Goal: Check status: Check status

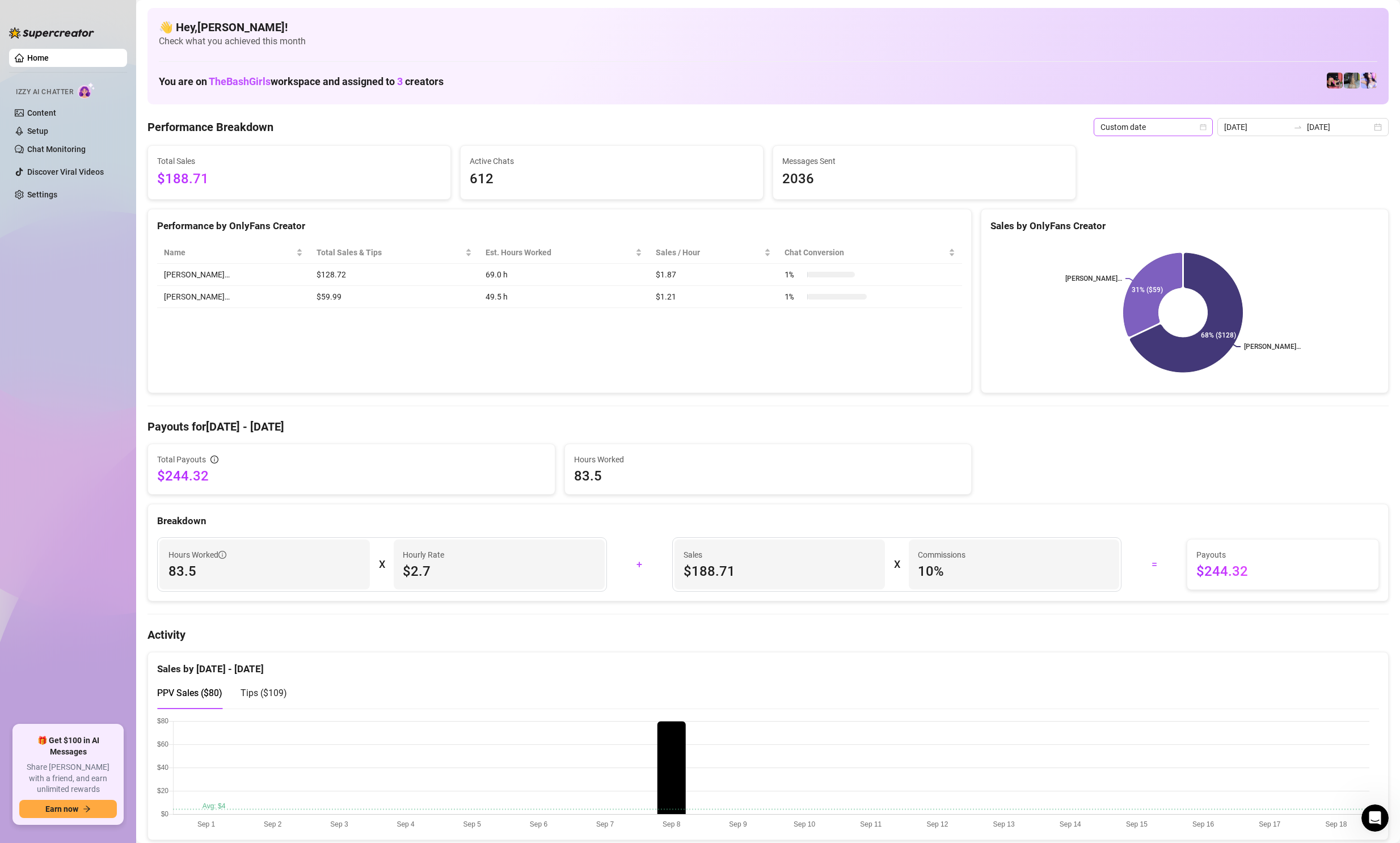
click at [1196, 124] on span "Custom date" at bounding box center [1154, 127] width 105 height 17
click at [1140, 150] on div "Last 24 hours" at bounding box center [1156, 150] width 101 height 13
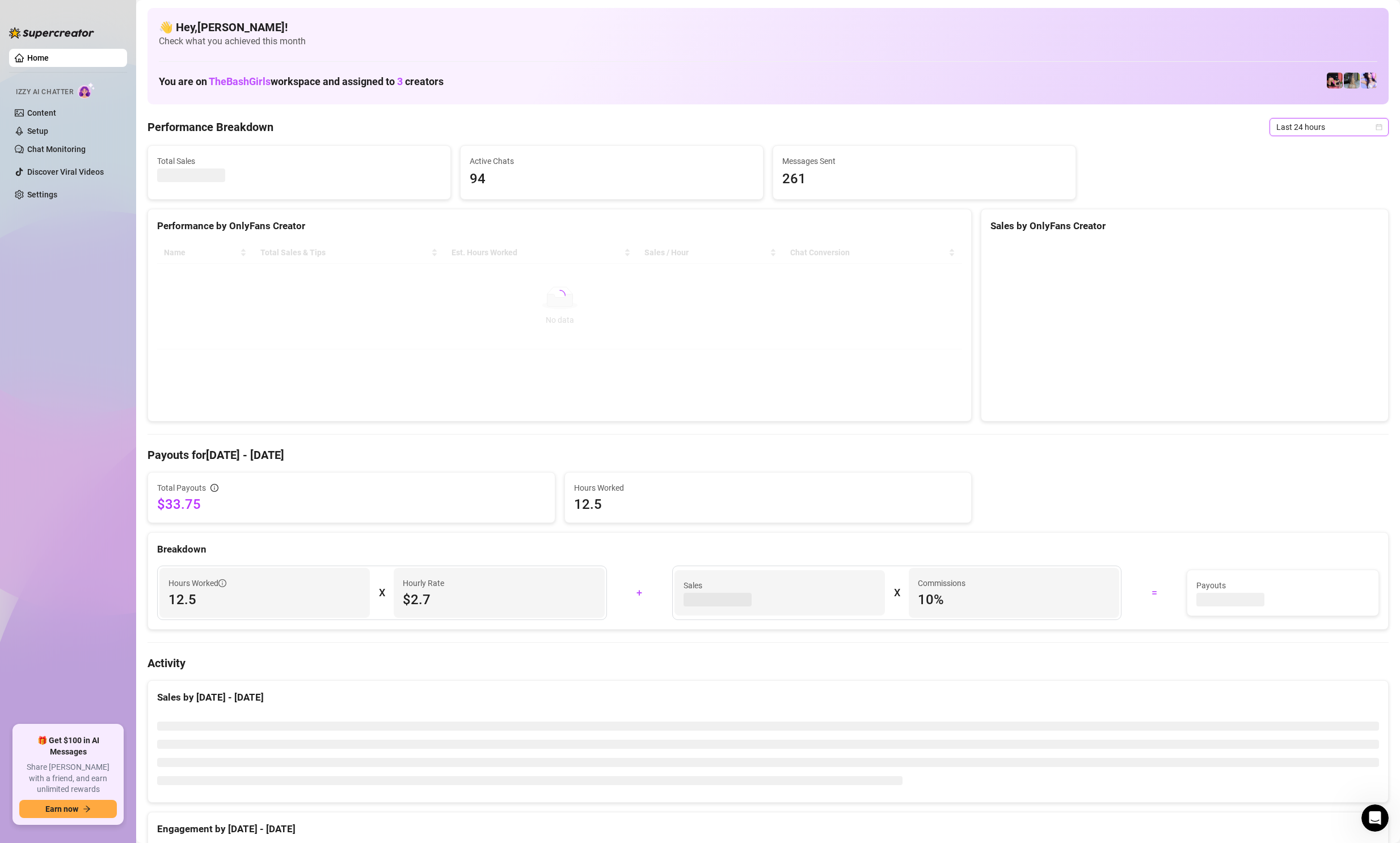
click at [1304, 132] on span "Last 24 hours" at bounding box center [1329, 127] width 105 height 17
click at [1280, 227] on div "Custom date" at bounding box center [1320, 223] width 101 height 13
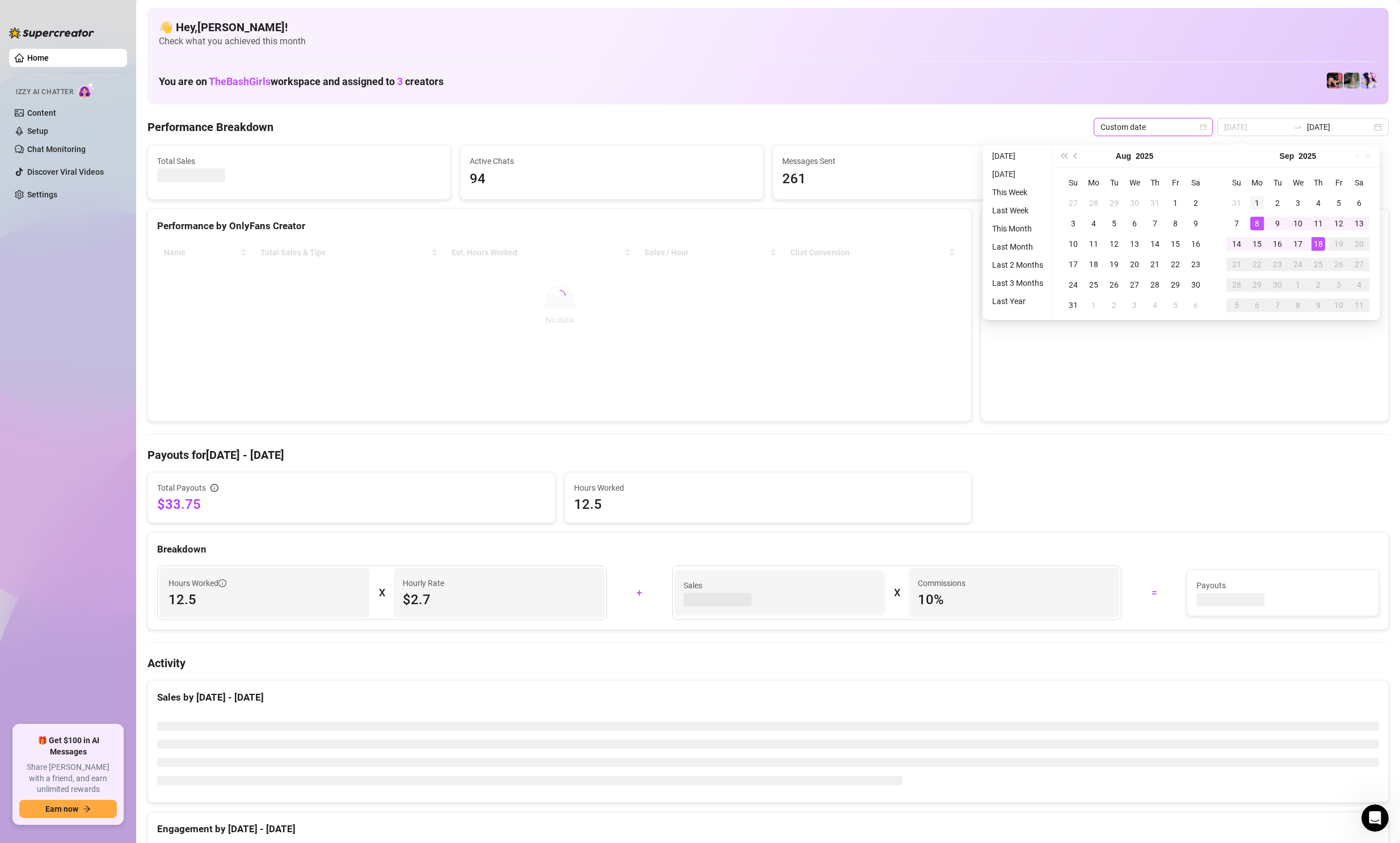
type input "[DATE]"
click at [1258, 201] on div "1" at bounding box center [1258, 203] width 14 height 14
type input "[DATE]"
click at [1321, 246] on div "18" at bounding box center [1318, 244] width 14 height 14
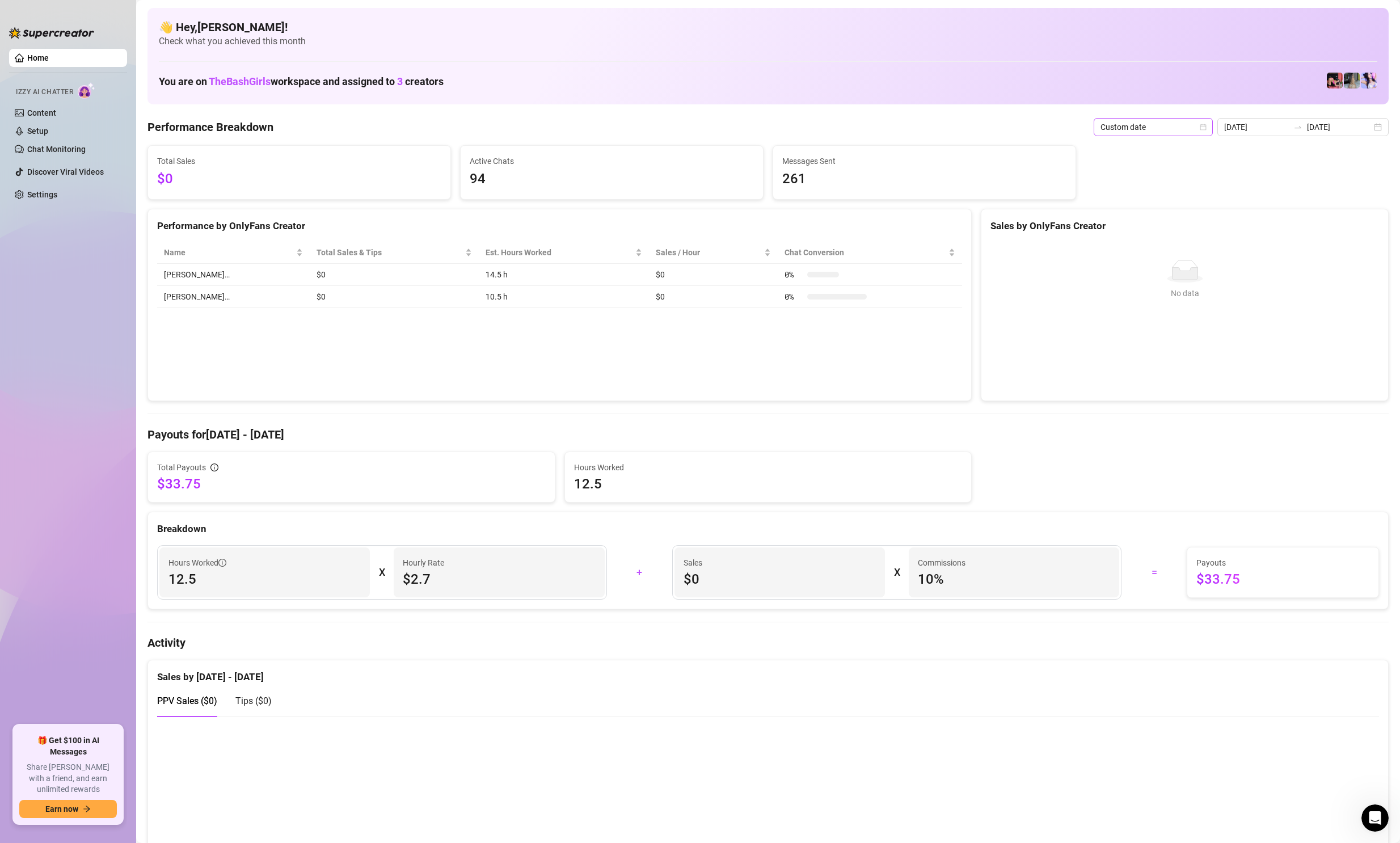
click at [1202, 134] on span "Custom date" at bounding box center [1154, 127] width 105 height 17
click at [1151, 221] on div "Custom date" at bounding box center [1156, 223] width 101 height 13
click at [1269, 128] on input "[DATE]" at bounding box center [1257, 127] width 65 height 13
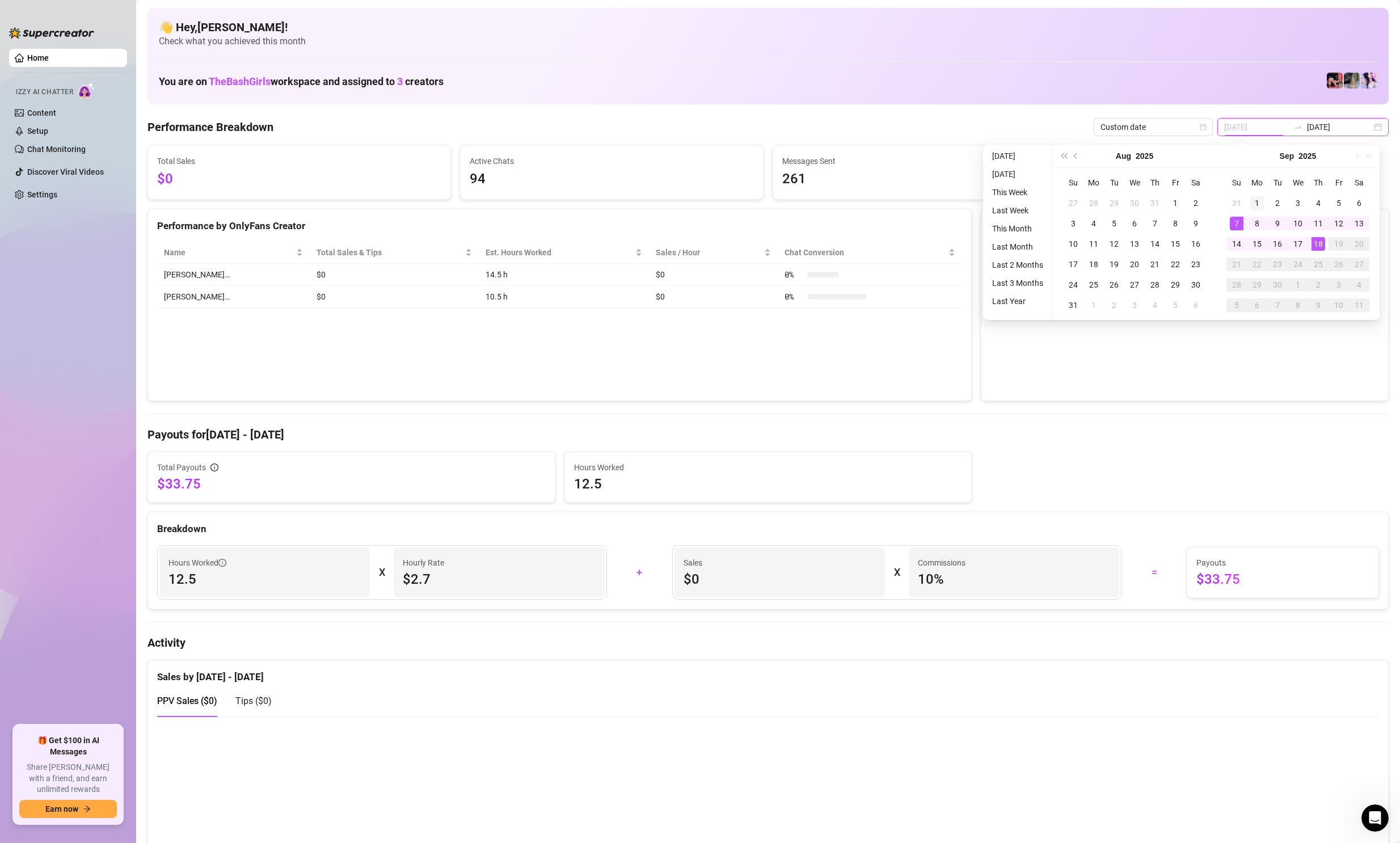
type input "[DATE]"
click at [1257, 207] on div "1" at bounding box center [1258, 203] width 14 height 14
type input "[DATE]"
click at [1318, 244] on div "18" at bounding box center [1318, 244] width 14 height 14
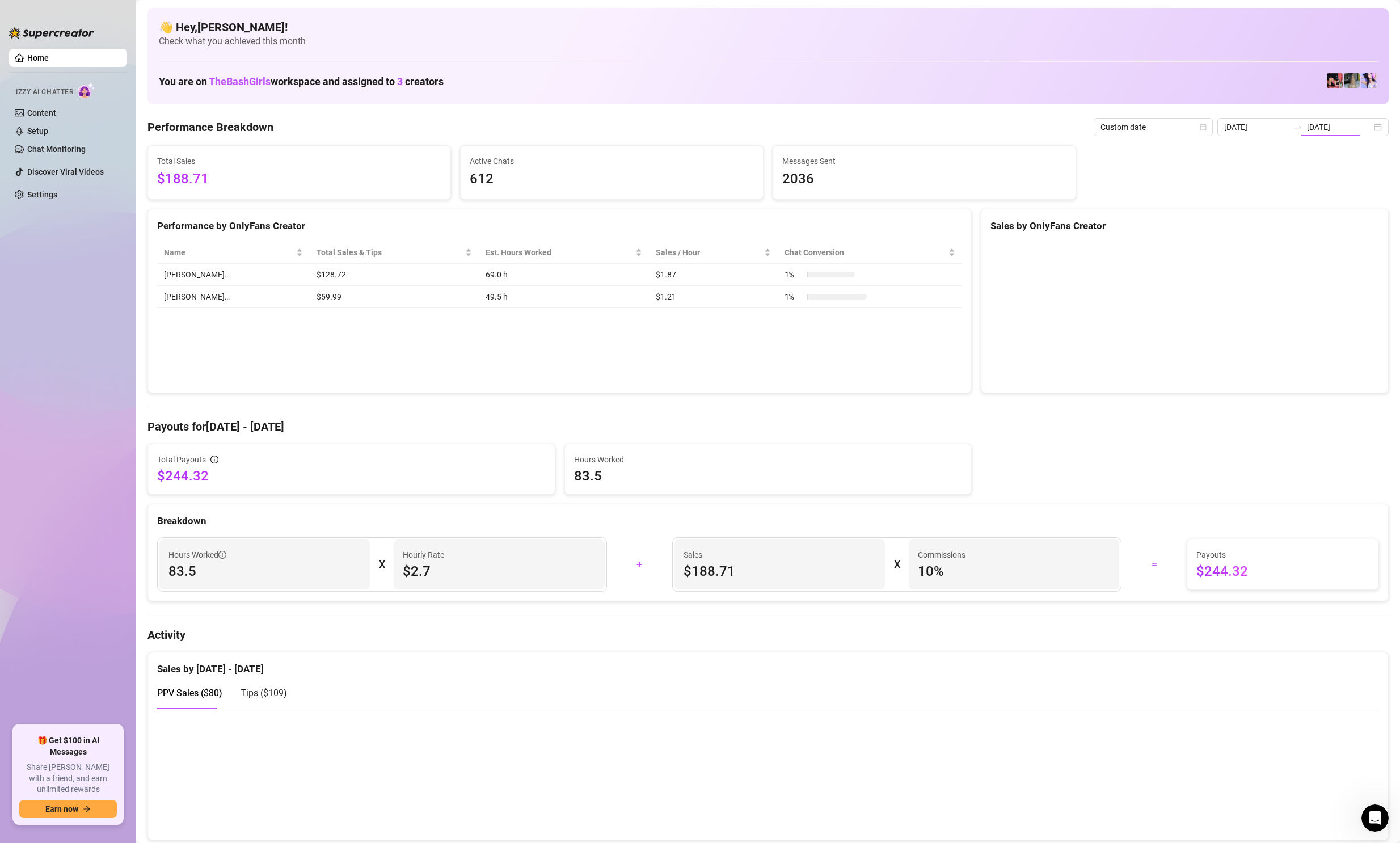
type input "[DATE]"
